Goal: Entertainment & Leisure: Consume media (video, audio)

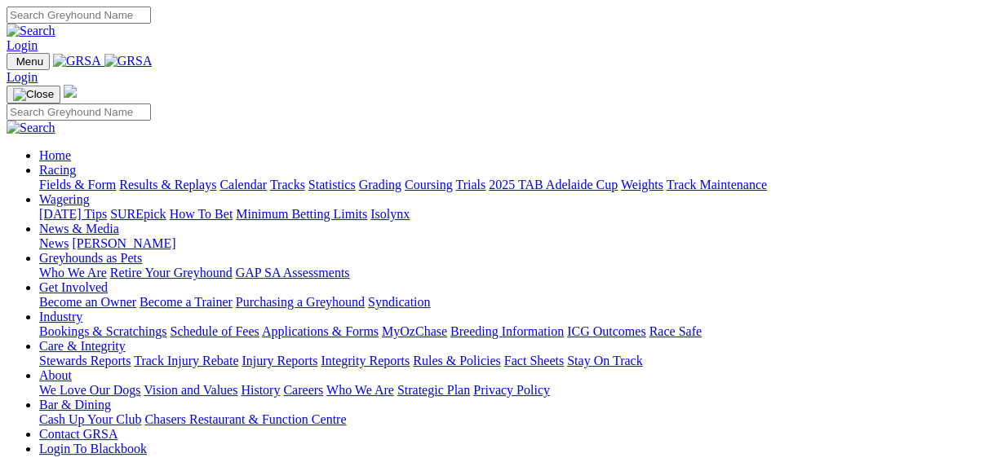
click at [409, 354] on link "Integrity Reports" at bounding box center [365, 361] width 89 height 14
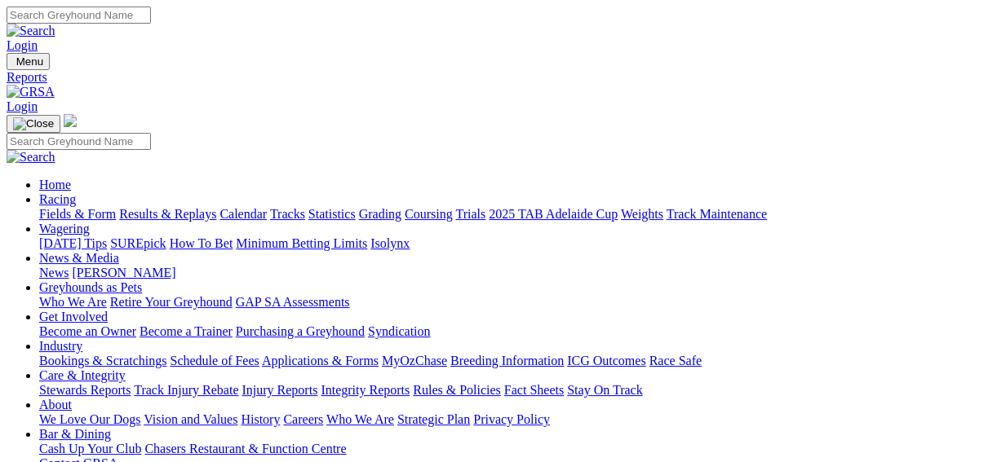
click at [39, 207] on link "Fields & Form" at bounding box center [77, 214] width 77 height 14
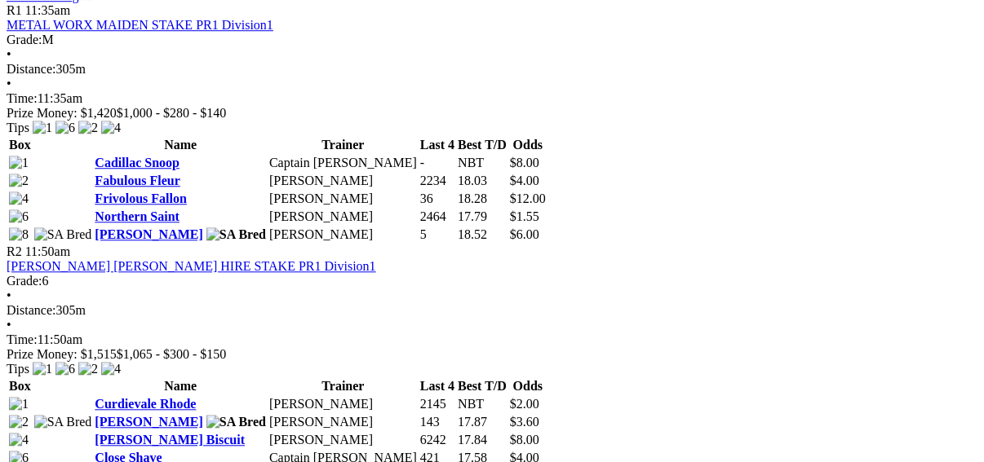
scroll to position [718, 0]
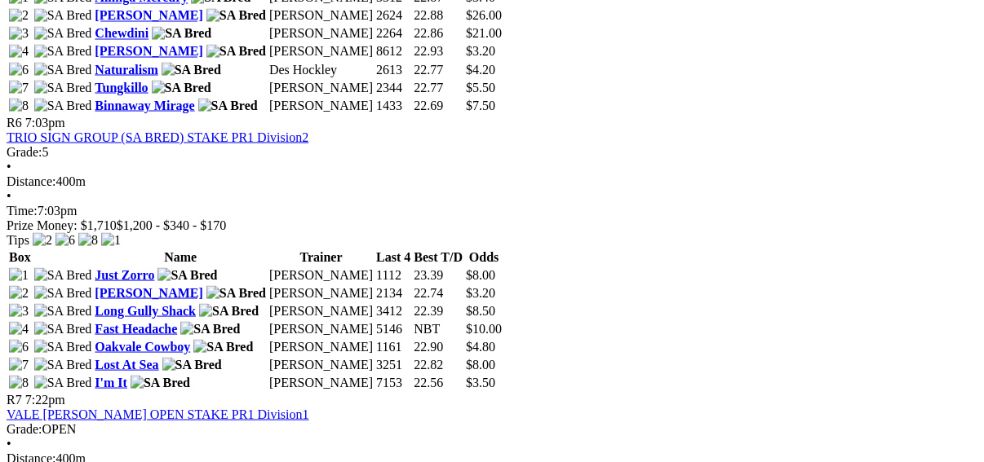
scroll to position [2088, 0]
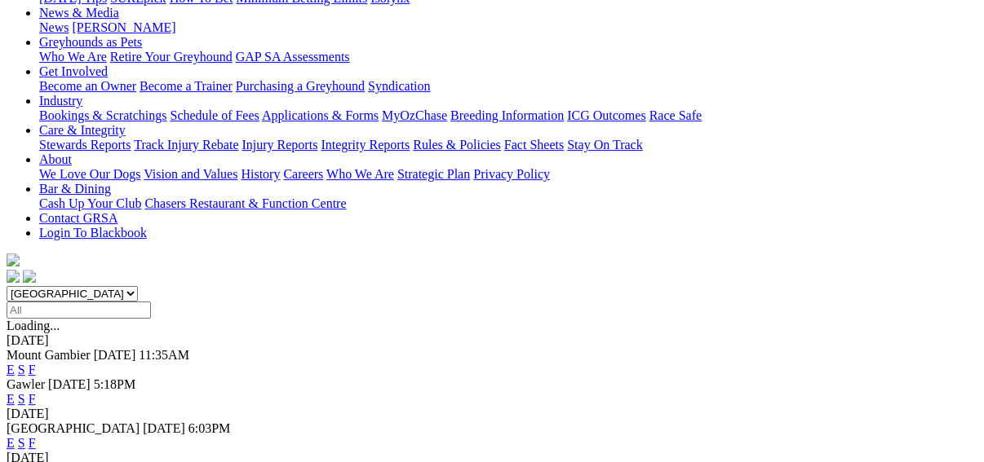
scroll to position [261, 0]
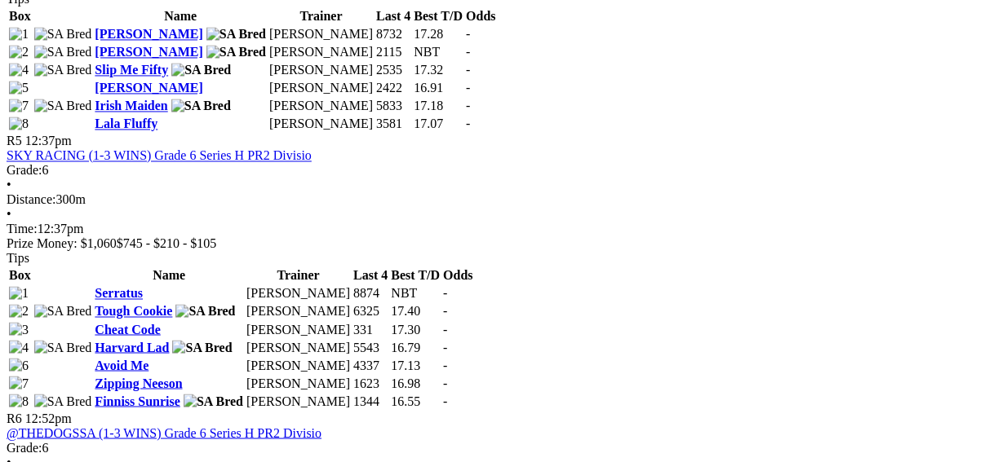
scroll to position [1762, 0]
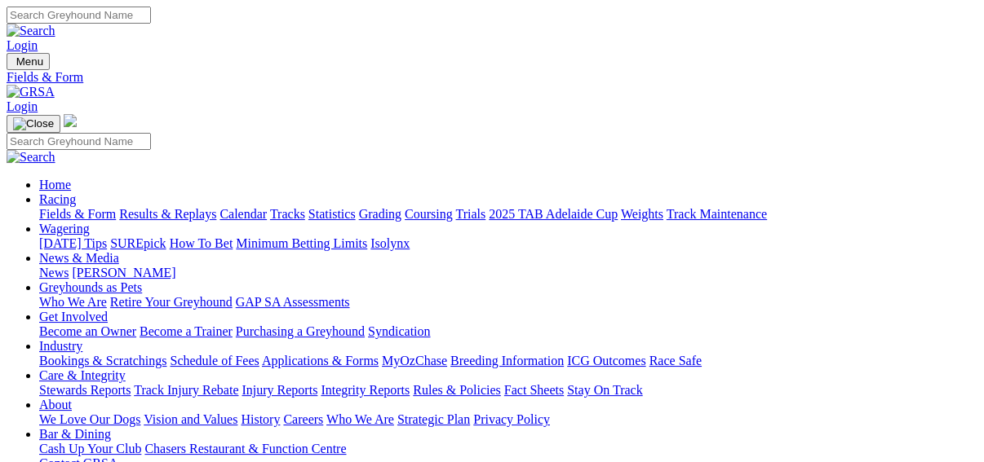
click at [187, 207] on link "Results & Replays" at bounding box center [167, 214] width 97 height 14
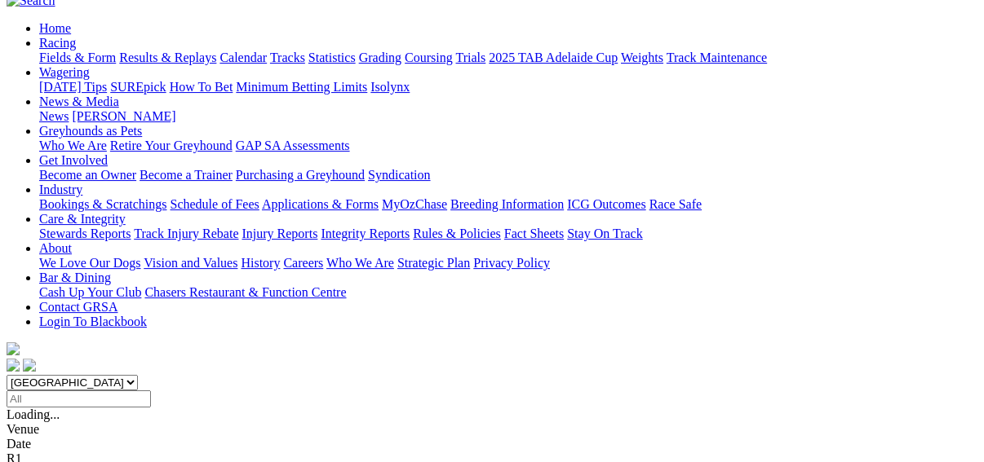
scroll to position [196, 0]
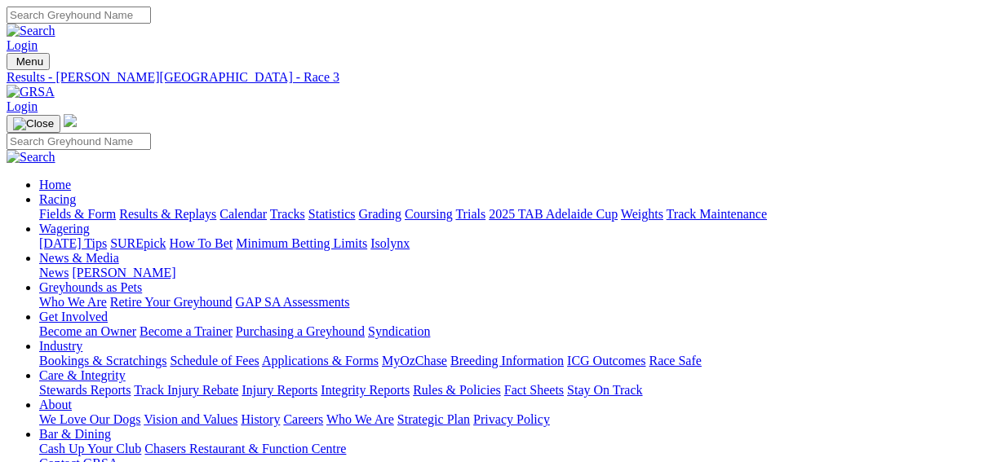
scroll to position [232, 0]
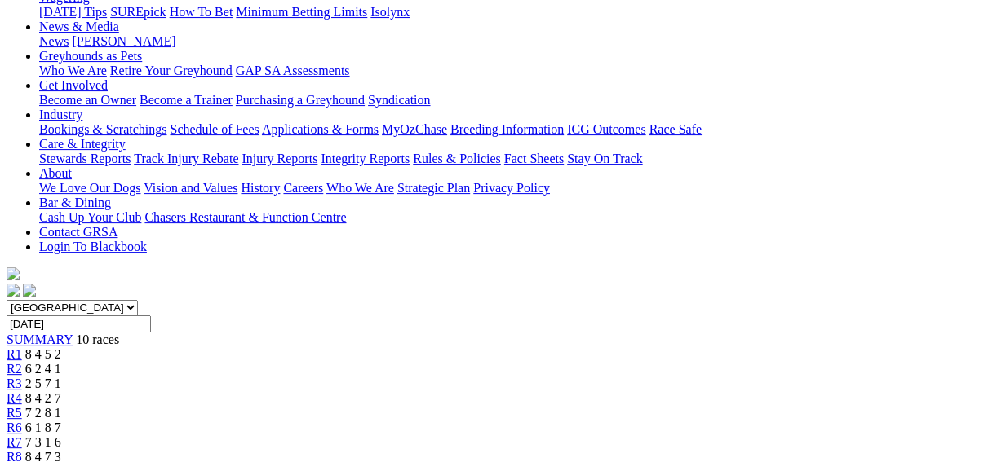
click at [22, 392] on link "R4" at bounding box center [14, 399] width 15 height 14
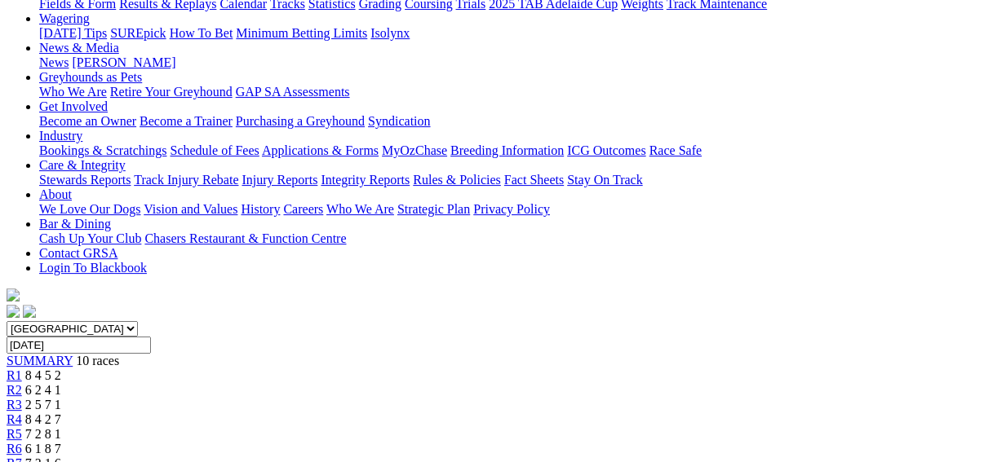
scroll to position [131, 0]
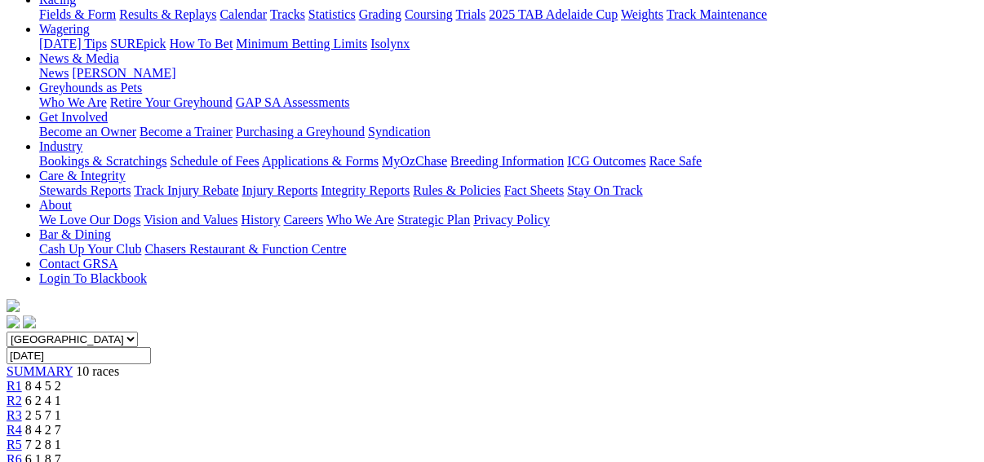
scroll to position [261, 0]
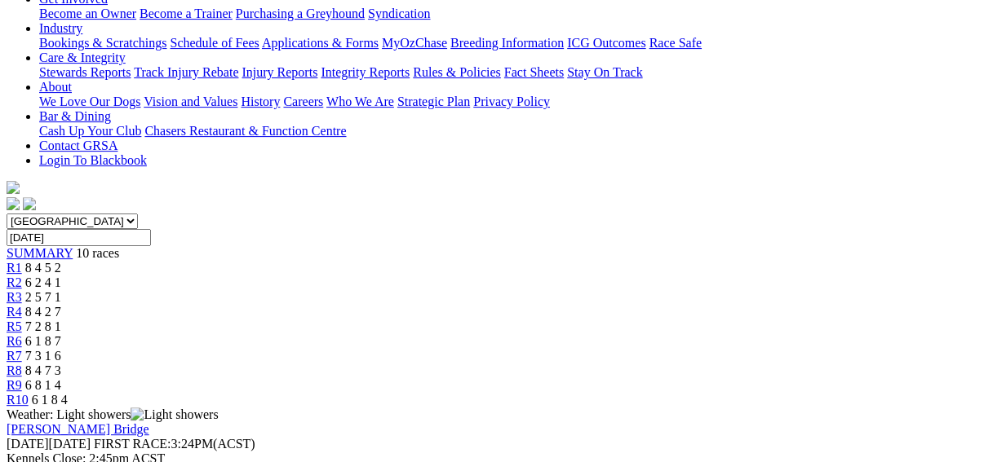
scroll to position [326, 0]
